Goal: Task Accomplishment & Management: Complete application form

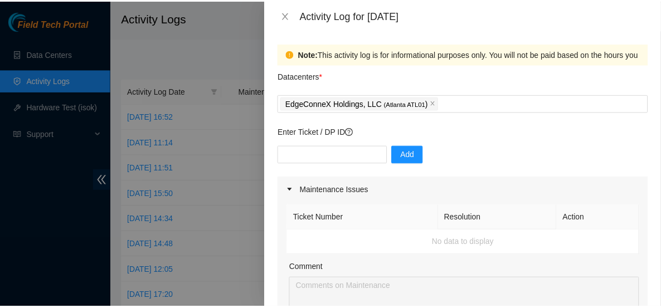
scroll to position [417, 0]
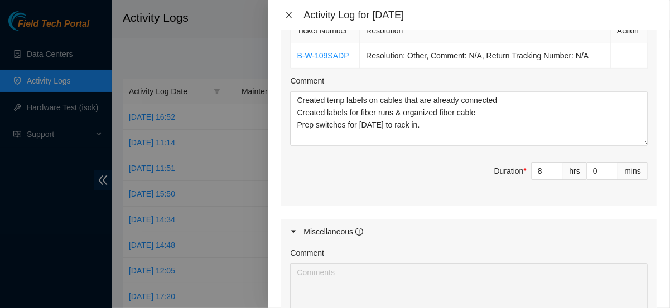
click at [287, 15] on icon "close" at bounding box center [288, 15] width 9 height 9
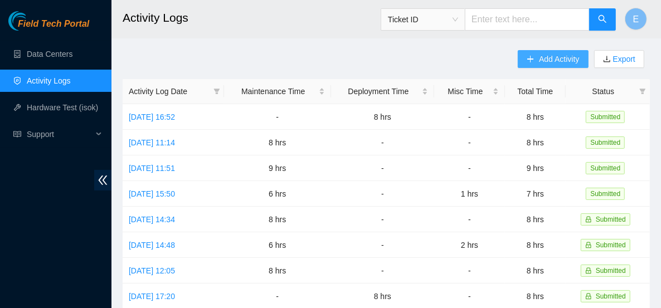
click at [560, 55] on span "Add Activity" at bounding box center [559, 59] width 40 height 12
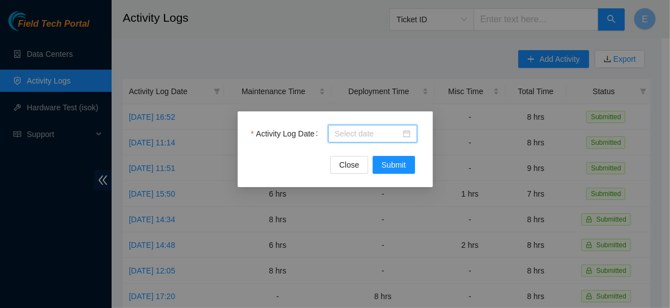
click at [358, 131] on body "Field Tech Portal Data Centers Activity Logs Hardware Test (isok) Support Activ…" at bounding box center [330, 154] width 661 height 308
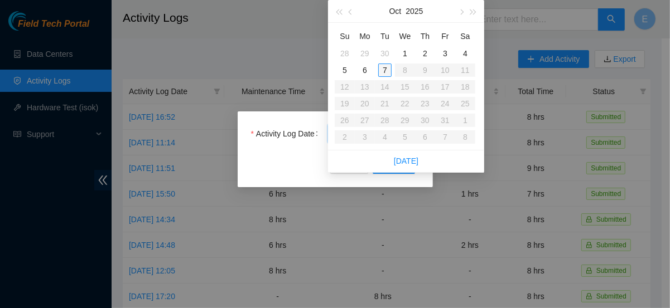
type input "[DATE]"
click at [384, 71] on div "7" at bounding box center [384, 70] width 13 height 13
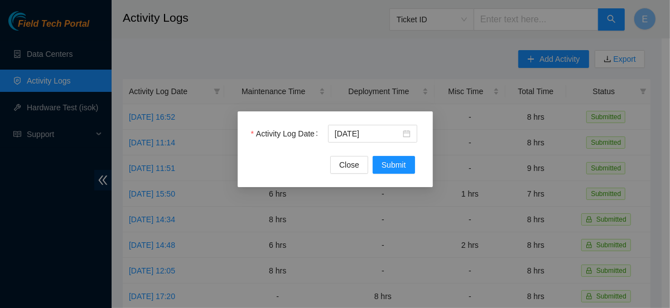
click at [407, 175] on div "Activity Log Date [DATE] Close Submit" at bounding box center [335, 150] width 195 height 76
click at [399, 166] on span "Submit" at bounding box center [393, 165] width 25 height 12
click at [346, 139] on body "Field Tech Portal Data Centers Activity Logs Hardware Test (isok) Support Activ…" at bounding box center [330, 154] width 661 height 308
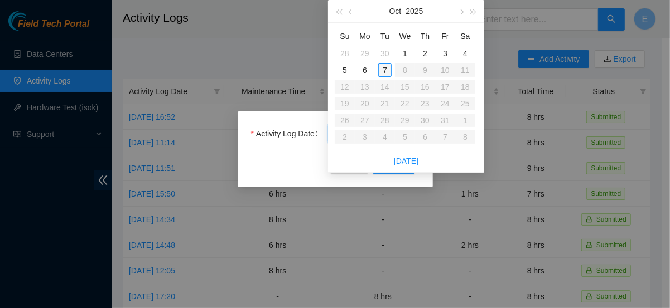
type input "[DATE]"
click at [385, 64] on div "7" at bounding box center [384, 70] width 13 height 13
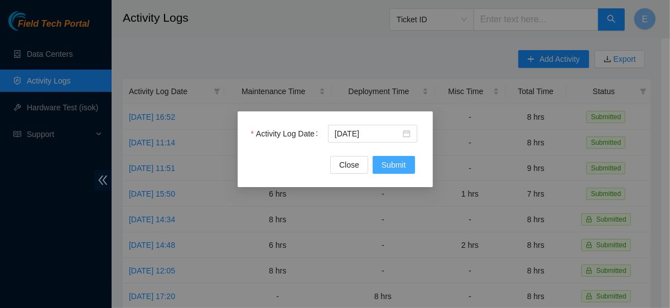
click at [386, 167] on span "Submit" at bounding box center [393, 165] width 25 height 12
click at [349, 164] on span "Close" at bounding box center [349, 165] width 20 height 12
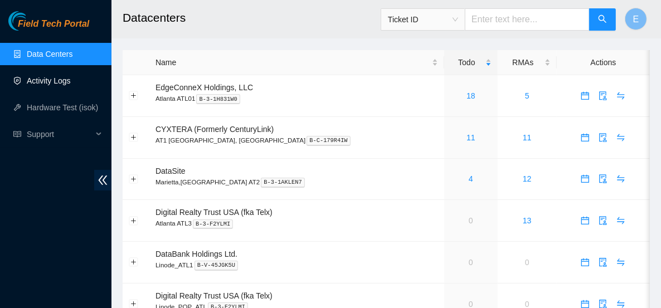
click at [28, 82] on link "Activity Logs" at bounding box center [49, 80] width 44 height 9
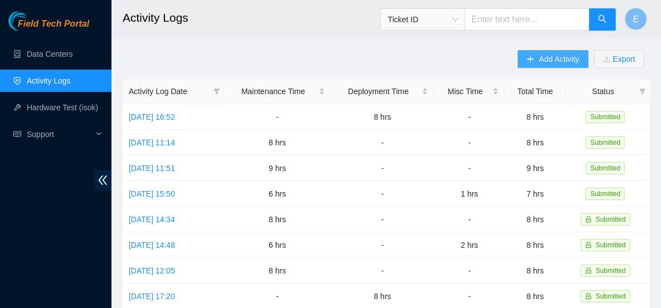
click at [553, 54] on span "Add Activity" at bounding box center [559, 59] width 40 height 12
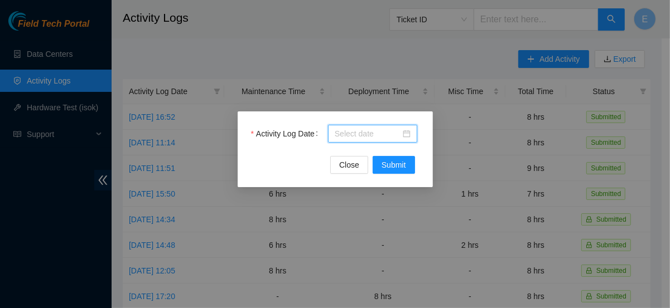
click at [377, 132] on body "Field Tech Portal Data Centers Activity Logs Hardware Test (isok) Support Activ…" at bounding box center [330, 154] width 661 height 308
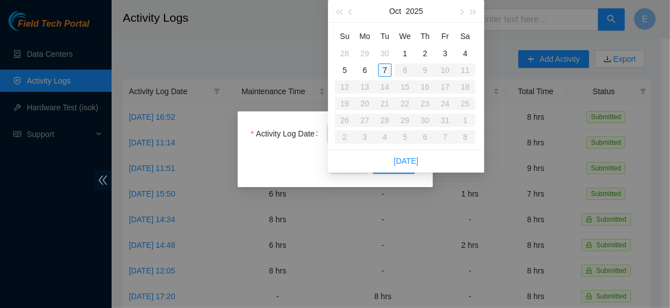
type input "[DATE]"
click at [382, 67] on div "7" at bounding box center [384, 70] width 13 height 13
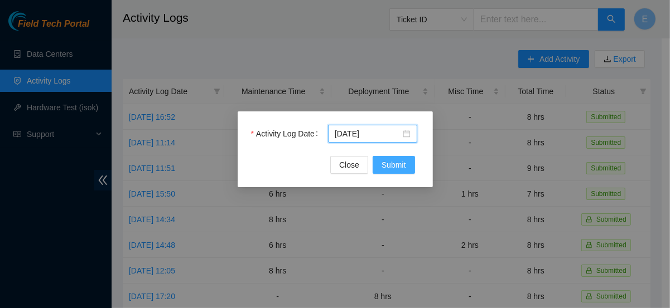
click at [396, 163] on span "Submit" at bounding box center [393, 165] width 25 height 12
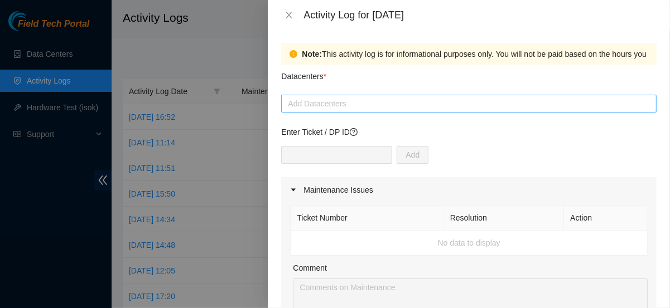
click at [304, 104] on div at bounding box center [469, 103] width 370 height 13
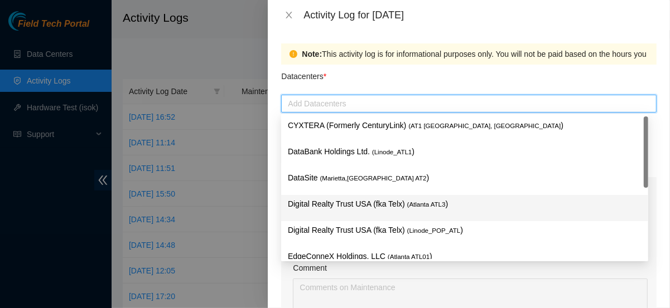
scroll to position [13, 0]
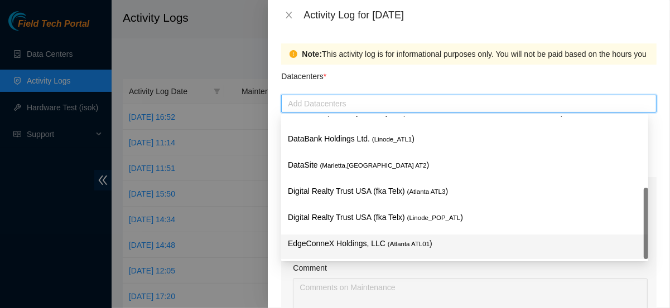
click at [335, 239] on p "EdgeConneX Holdings, LLC ( [GEOGRAPHIC_DATA] ATL01 )" at bounding box center [464, 244] width 353 height 13
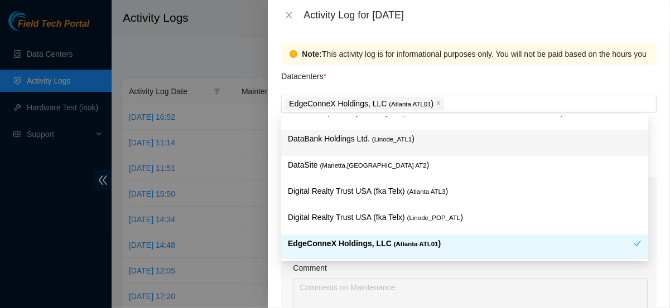
click at [441, 76] on div "Datacenters *" at bounding box center [468, 80] width 375 height 30
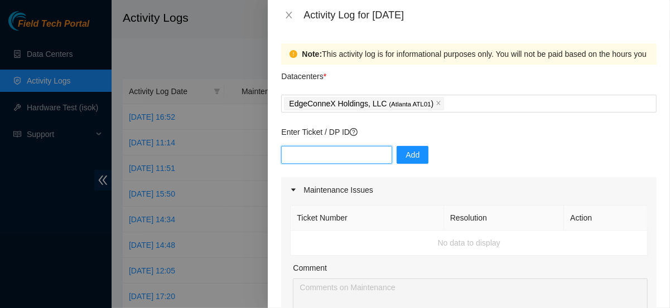
click at [348, 152] on input "text" at bounding box center [336, 155] width 111 height 18
paste input "DP81101"
type input "DP81101"
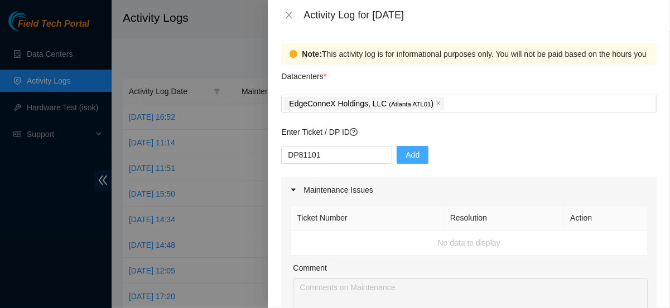
click at [407, 152] on span "Add" at bounding box center [412, 155] width 14 height 12
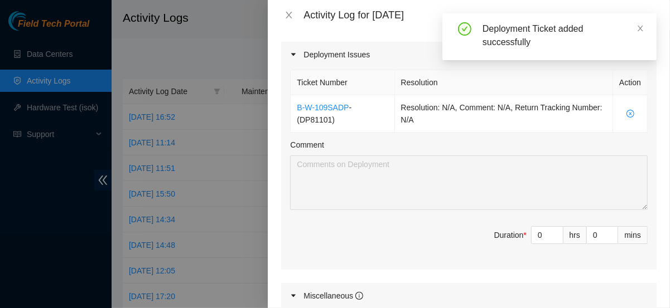
scroll to position [366, 0]
click at [550, 233] on span "Decrease Value" at bounding box center [556, 238] width 12 height 10
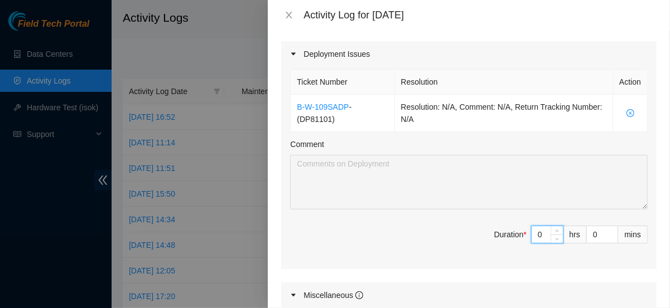
click at [535, 232] on input "0" at bounding box center [546, 234] width 31 height 17
type input "8"
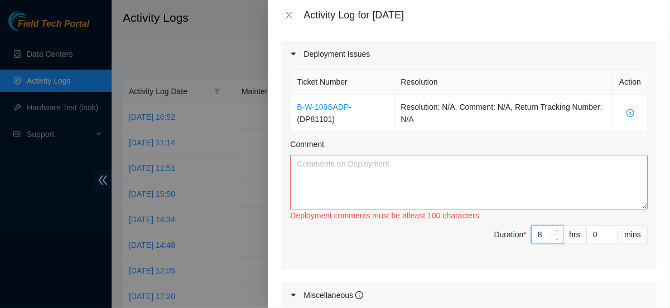
type input "8"
click at [506, 178] on textarea "Comment" at bounding box center [468, 182] width 357 height 55
click at [346, 167] on textarea "Comment" at bounding box center [468, 182] width 357 height 55
paste textarea "Labeled and prep fiber Ran fiber Installed switches to sever rack"
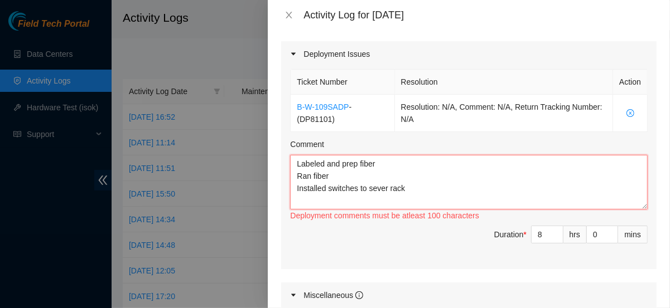
click at [328, 172] on textarea "Labeled and prep fiber Ran fiber Installed switches to sever rack" at bounding box center [468, 182] width 357 height 55
drag, startPoint x: 409, startPoint y: 187, endPoint x: 292, endPoint y: 191, distance: 116.6
click at [292, 191] on textarea "Labeled and prep fiber Ran fiber all fiber Installed switches to sever rack" at bounding box center [468, 182] width 357 height 55
drag, startPoint x: 296, startPoint y: 173, endPoint x: 263, endPoint y: 174, distance: 33.5
click at [263, 174] on div "Activity Log for 07-10-2025 Note: This activity log is for informational purpos…" at bounding box center [335, 154] width 670 height 308
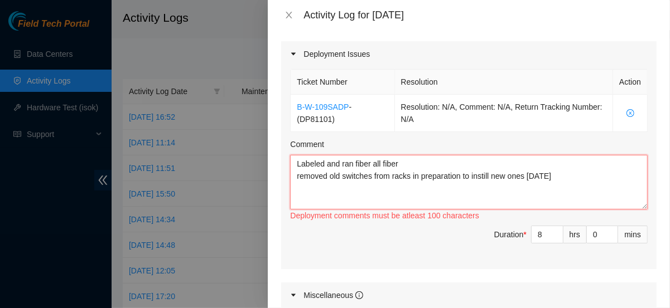
click at [401, 162] on textarea "Labeled and ran fiber all fiber removed old switches from racks in preparation …" at bounding box center [468, 182] width 357 height 55
click at [300, 175] on textarea "Labeled and ran fiber removed old switches from racks in preparation to instill…" at bounding box center [468, 182] width 357 height 55
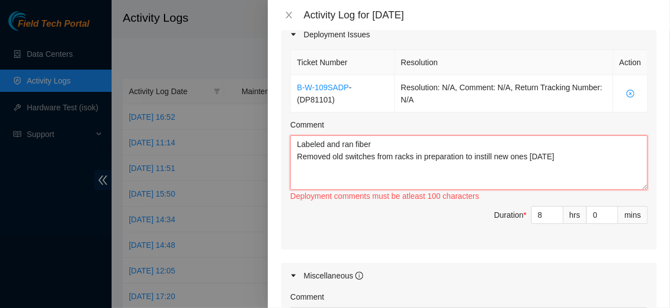
scroll to position [385, 0]
click at [337, 158] on textarea "Labeled and ran fiber Removed old switches from racks in preparation to instill…" at bounding box center [468, 163] width 357 height 55
click at [419, 159] on textarea "Labeled and ran fiber Removed old switches from racks in preparation to instill…" at bounding box center [468, 163] width 357 height 55
click at [432, 146] on textarea "Labeled and ran fiber Removed old switches from racks in preparation to instill…" at bounding box center [468, 163] width 357 height 55
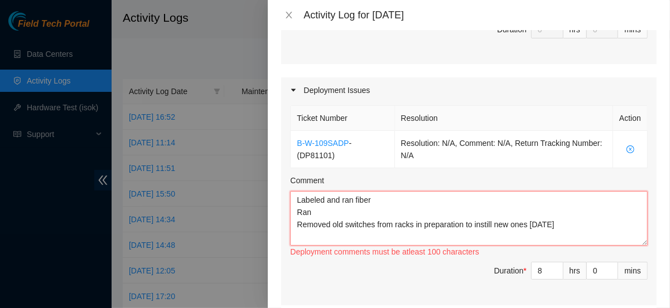
scroll to position [335, 0]
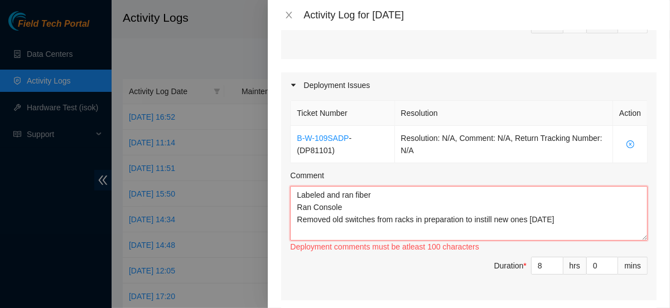
click at [568, 218] on textarea "Labeled and ran fiber Ran Console Removed old switches from racks in preparatio…" at bounding box center [468, 213] width 357 height 55
click at [375, 192] on textarea "Labeled and ran fiber Ran Console Removed old switches from racks in preparatio…" at bounding box center [468, 213] width 357 height 55
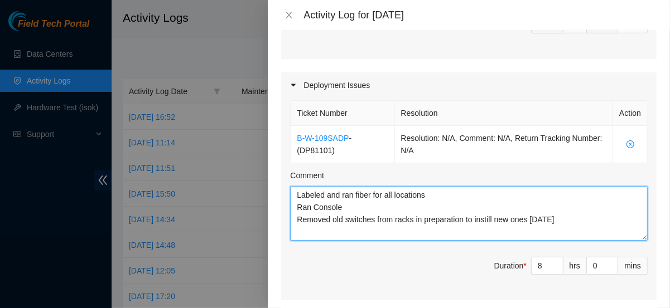
click at [346, 204] on textarea "Labeled and ran fiber for all locations Ran Console Removed old switches from r…" at bounding box center [468, 213] width 357 height 55
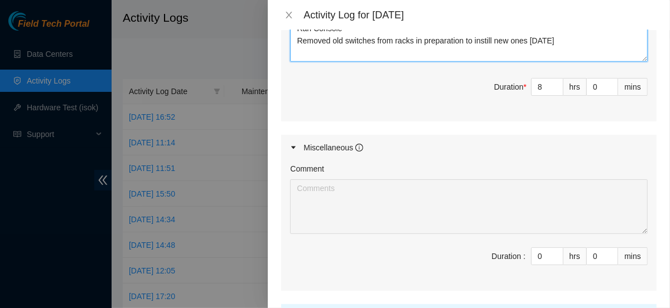
scroll to position [614, 0]
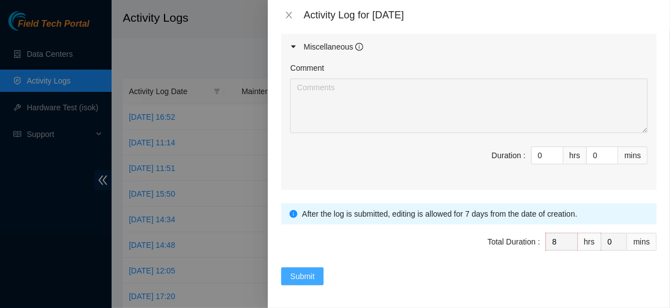
type textarea "Labeled and ran fiber for all locations Ran Console Removed old switches from r…"
click at [312, 270] on span "Submit" at bounding box center [302, 276] width 25 height 12
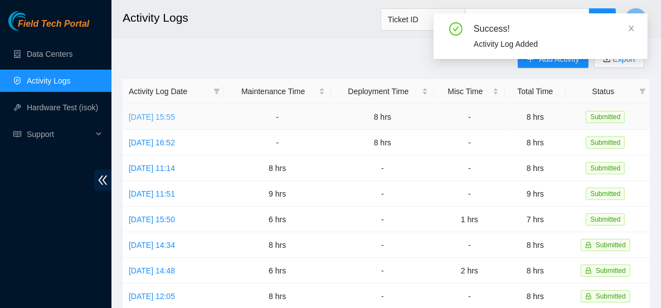
click at [164, 114] on link "Tue, 07 Oct 2025 15:55" at bounding box center [152, 117] width 46 height 9
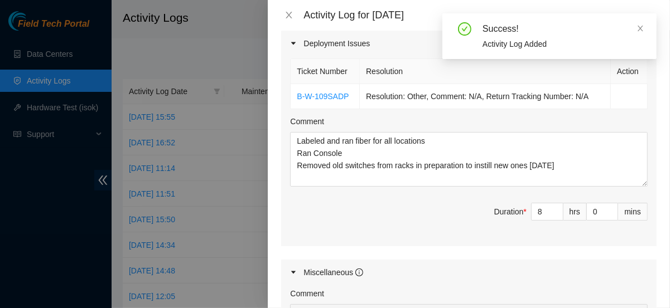
scroll to position [378, 0]
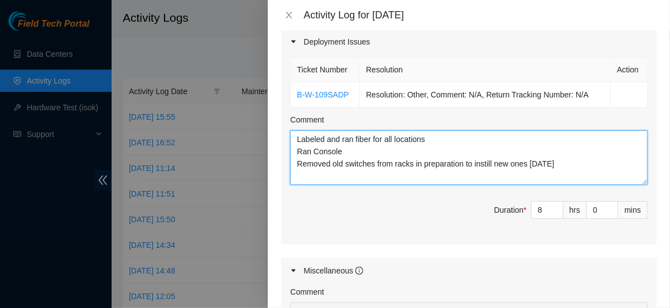
drag, startPoint x: 294, startPoint y: 135, endPoint x: 583, endPoint y: 164, distance: 289.7
click at [582, 164] on textarea "Labeled and ran fiber for all locations Ran Console Removed old switches from r…" at bounding box center [468, 157] width 357 height 55
